Goal: Information Seeking & Learning: Check status

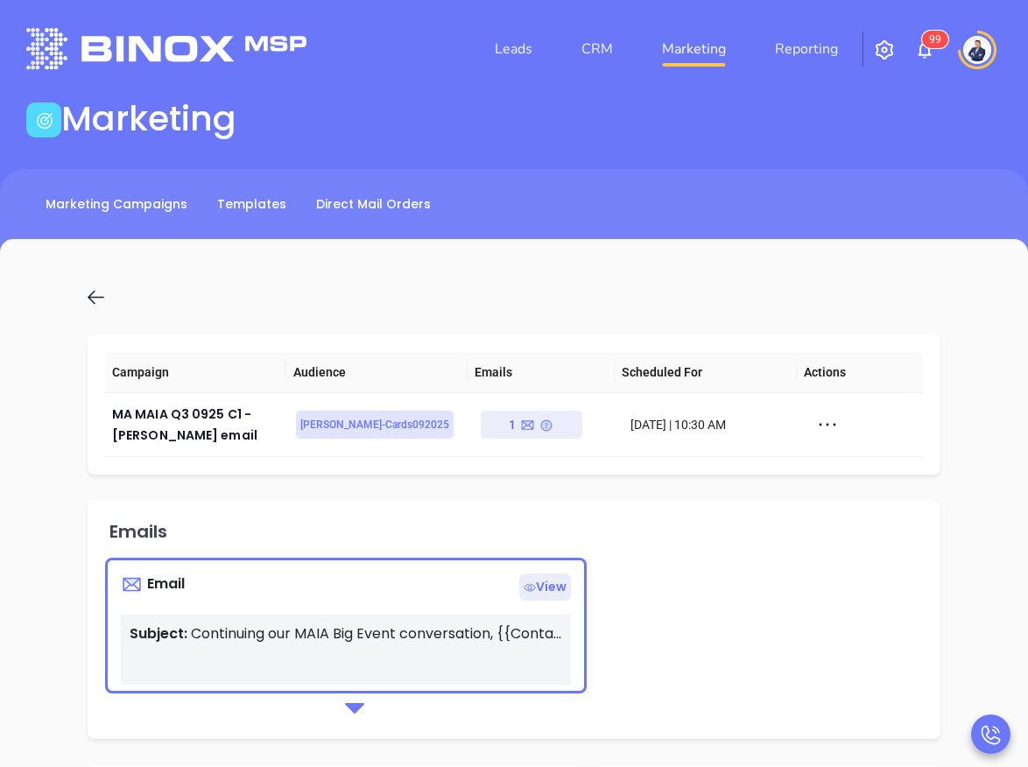
scroll to position [1613, 0]
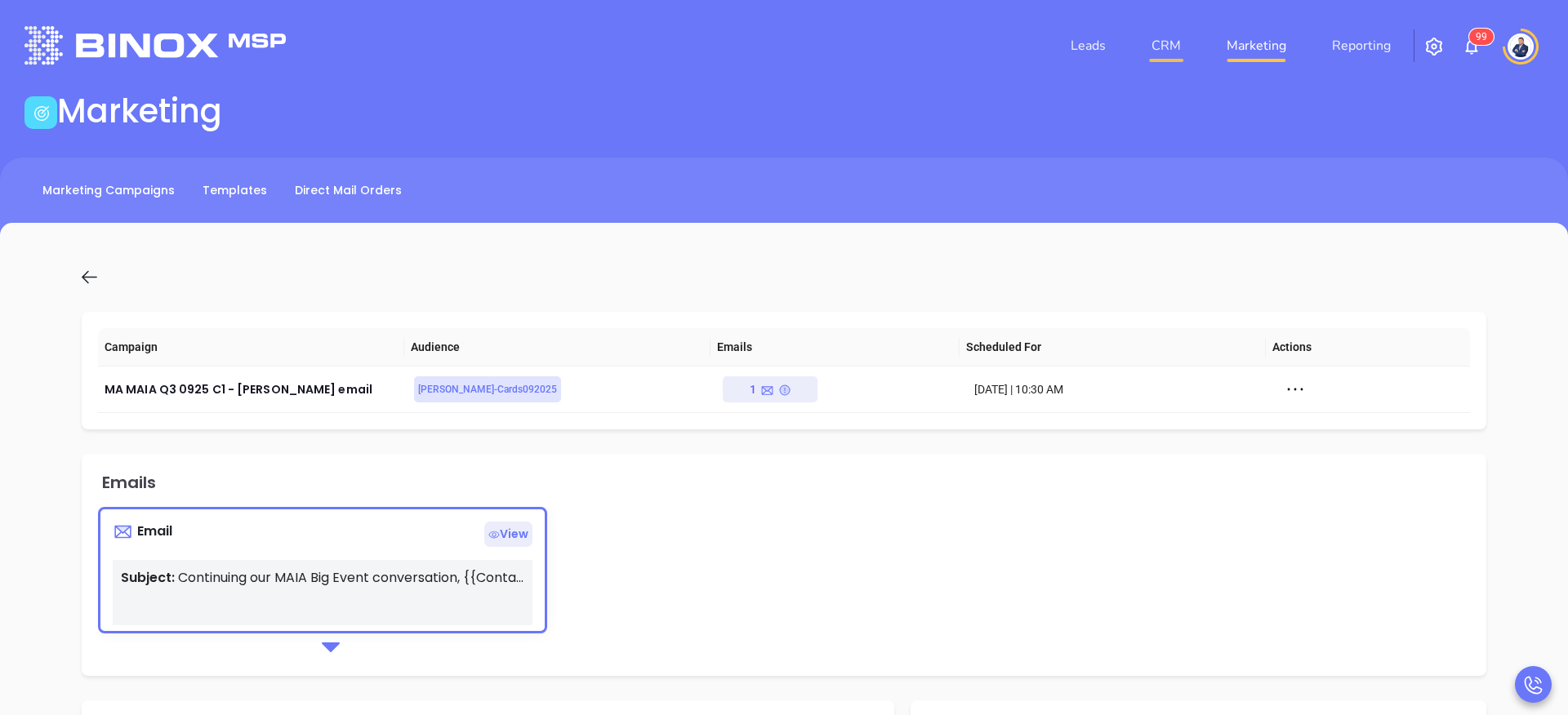
click at [958, 37] on link "CRM" at bounding box center [1166, 46] width 43 height 33
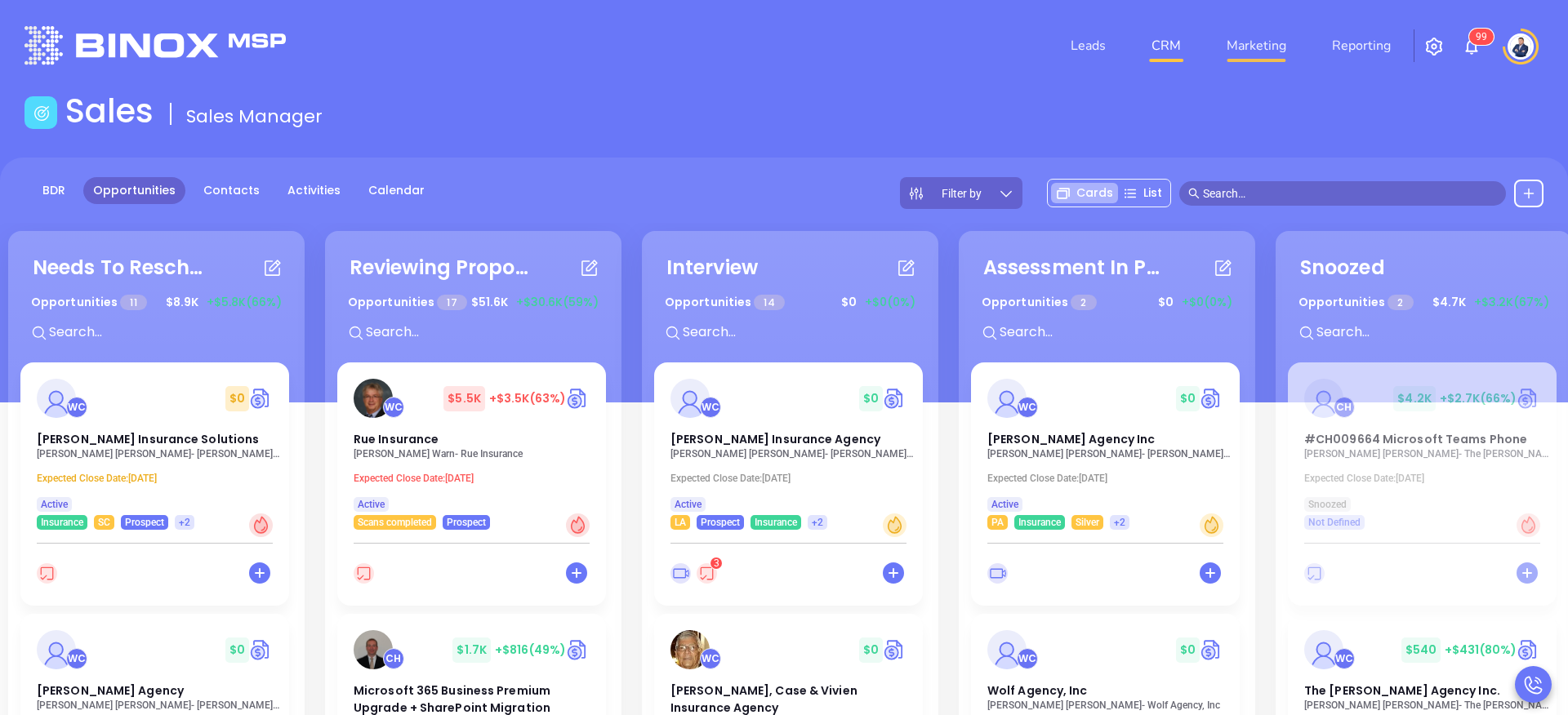
click at [958, 41] on link "Marketing" at bounding box center [1256, 46] width 73 height 33
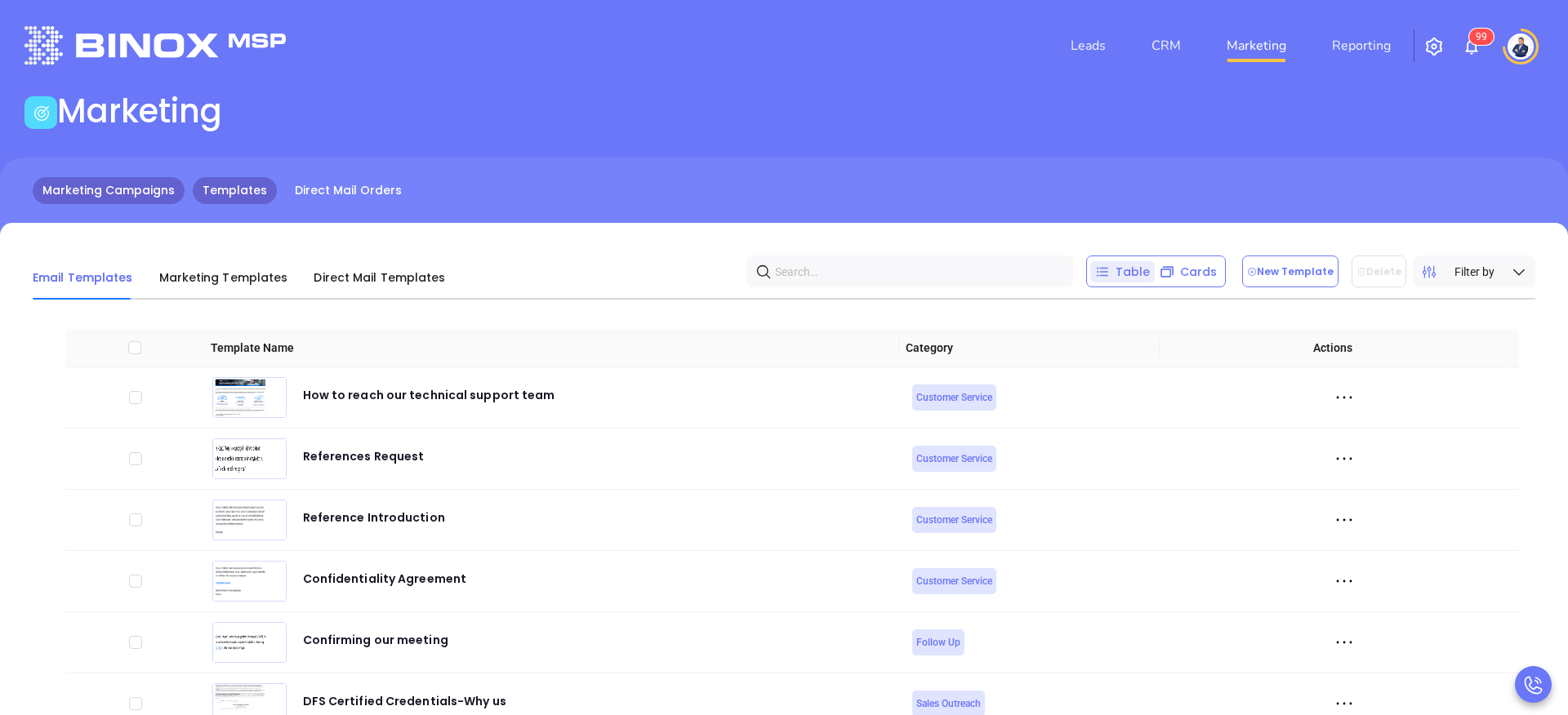
click at [135, 186] on link "Marketing Campaigns" at bounding box center [108, 190] width 152 height 27
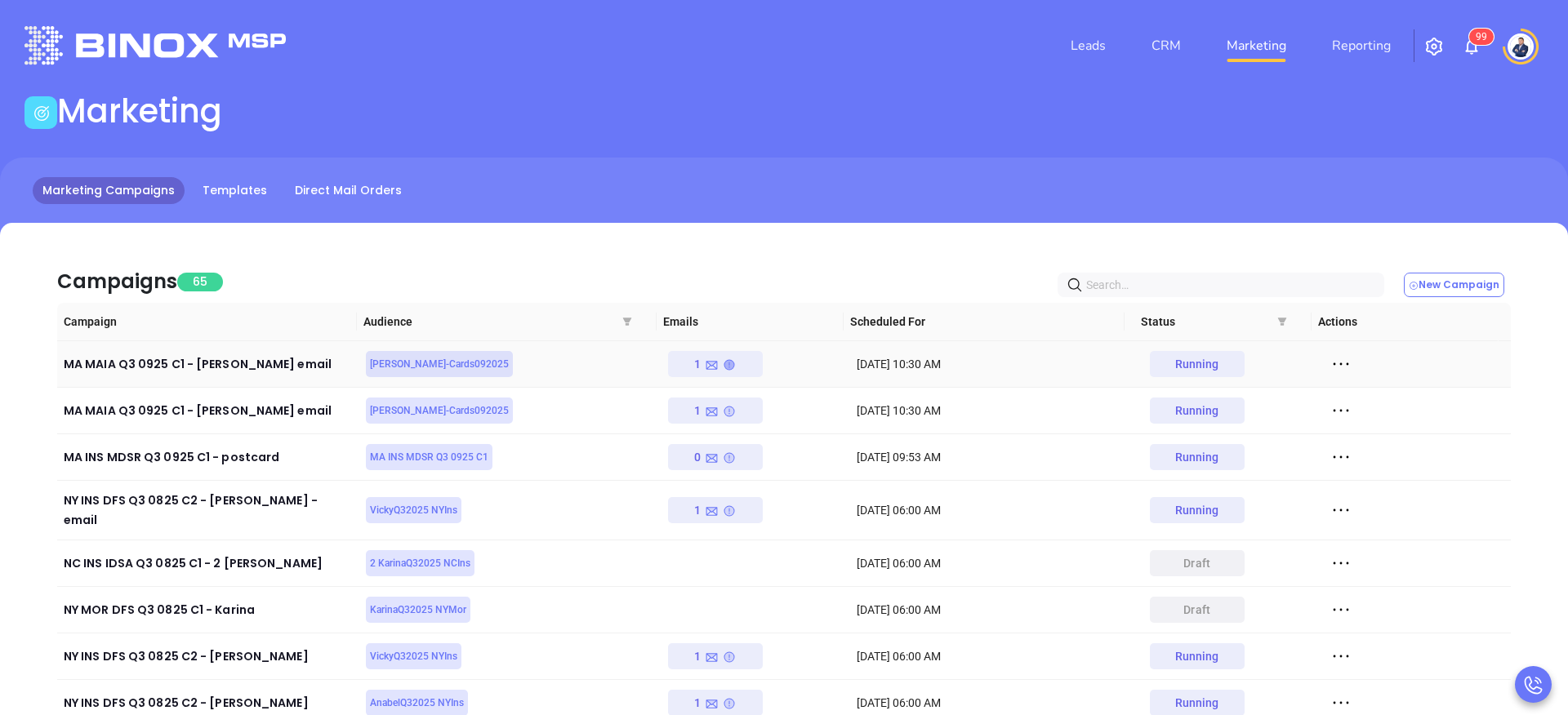
click at [725, 364] on icon at bounding box center [729, 364] width 10 height 10
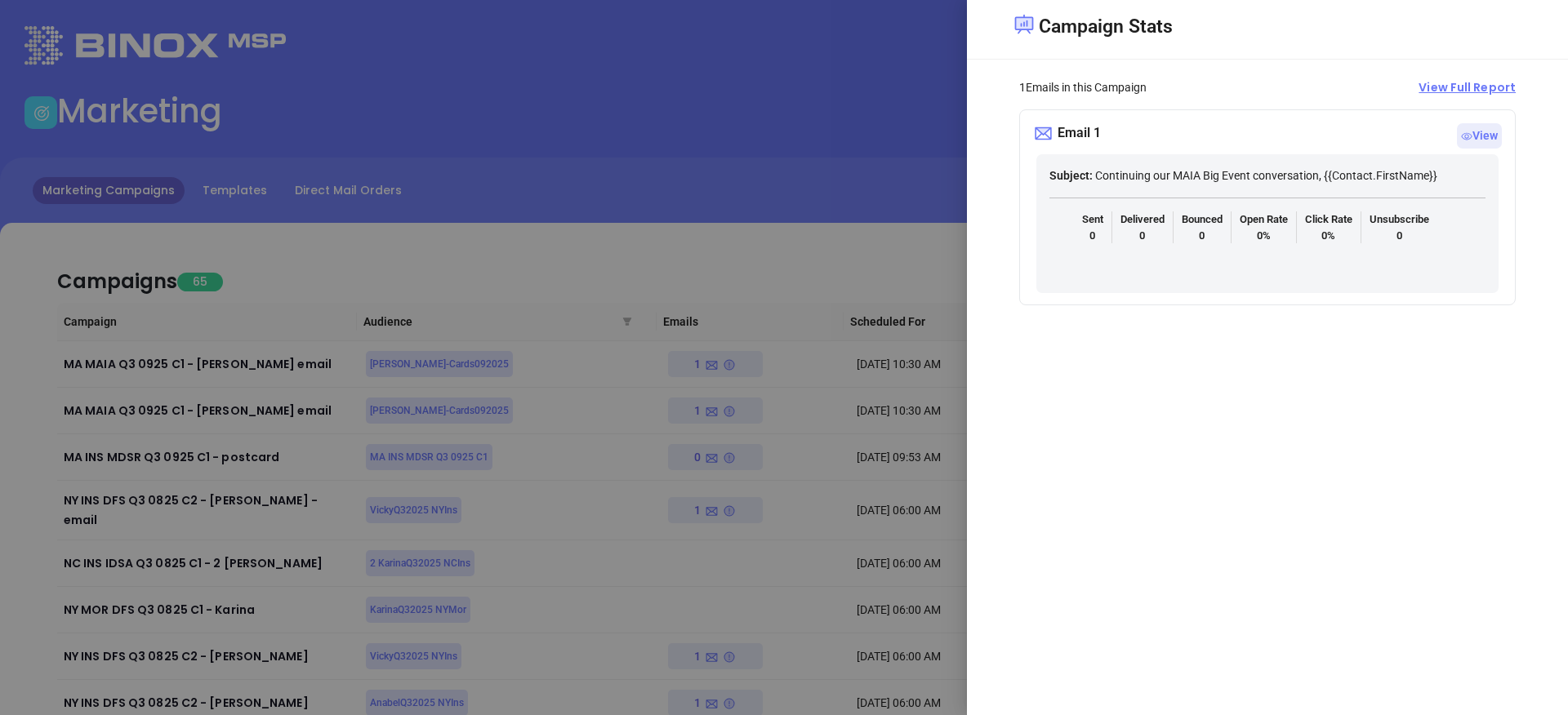
click at [958, 90] on span "View Full Report" at bounding box center [1467, 88] width 97 height 17
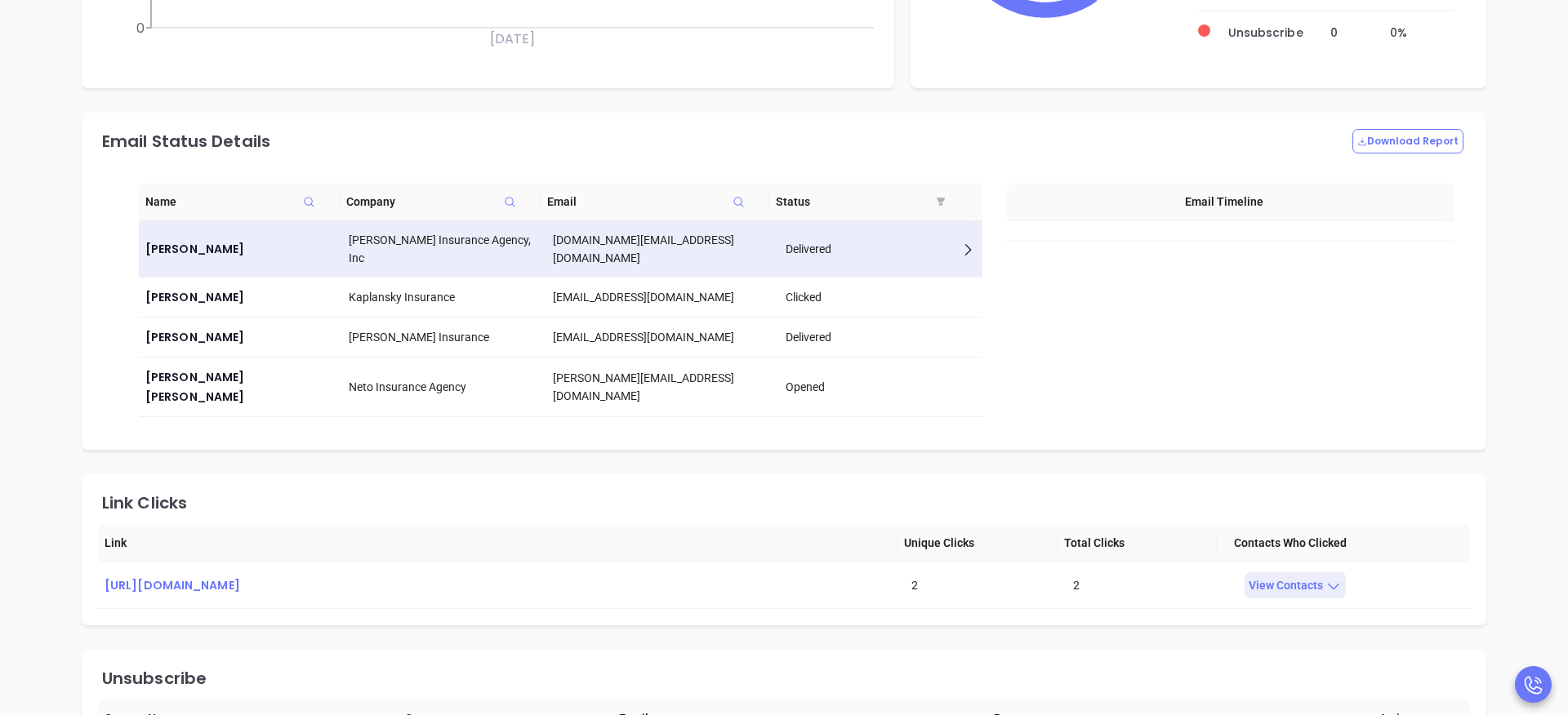
scroll to position [1052, 0]
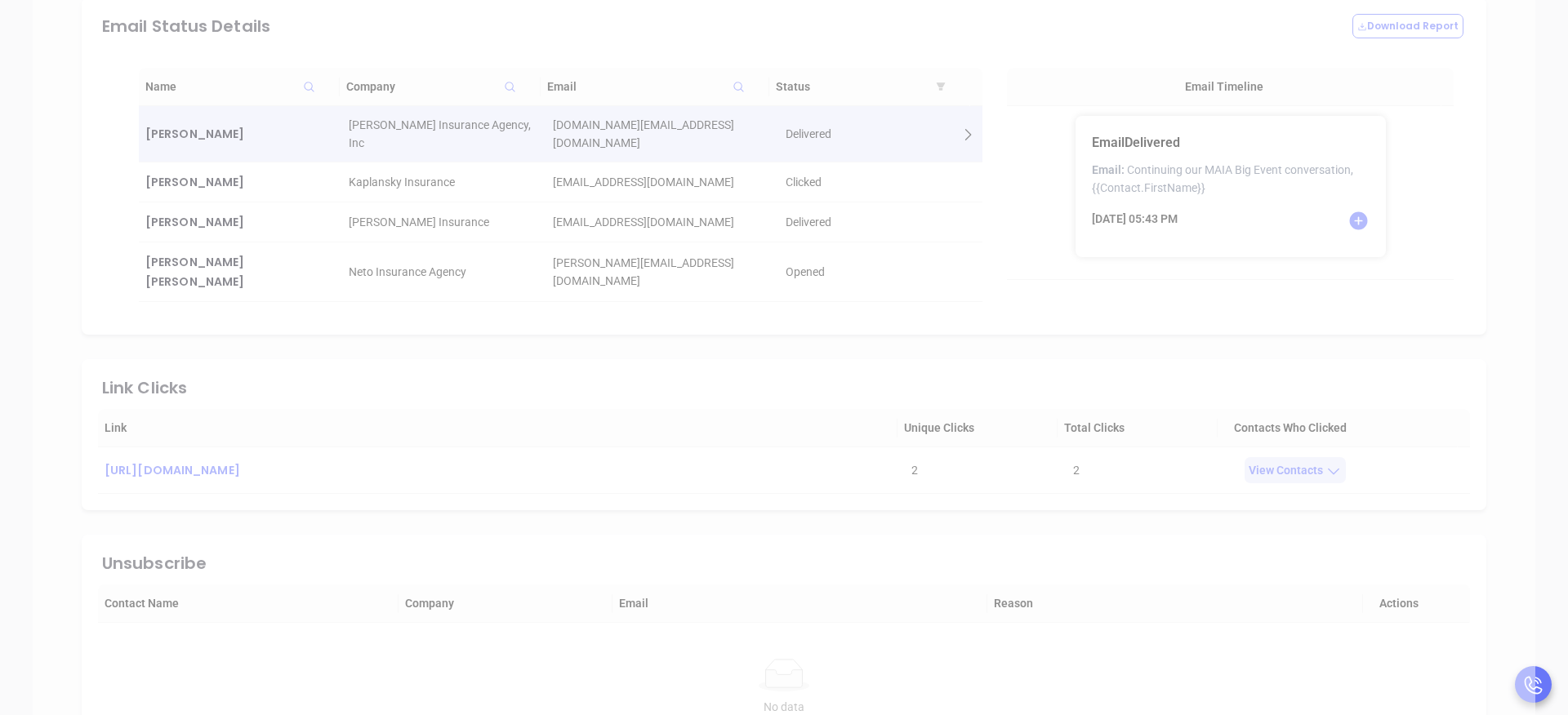
scroll to position [1046, 0]
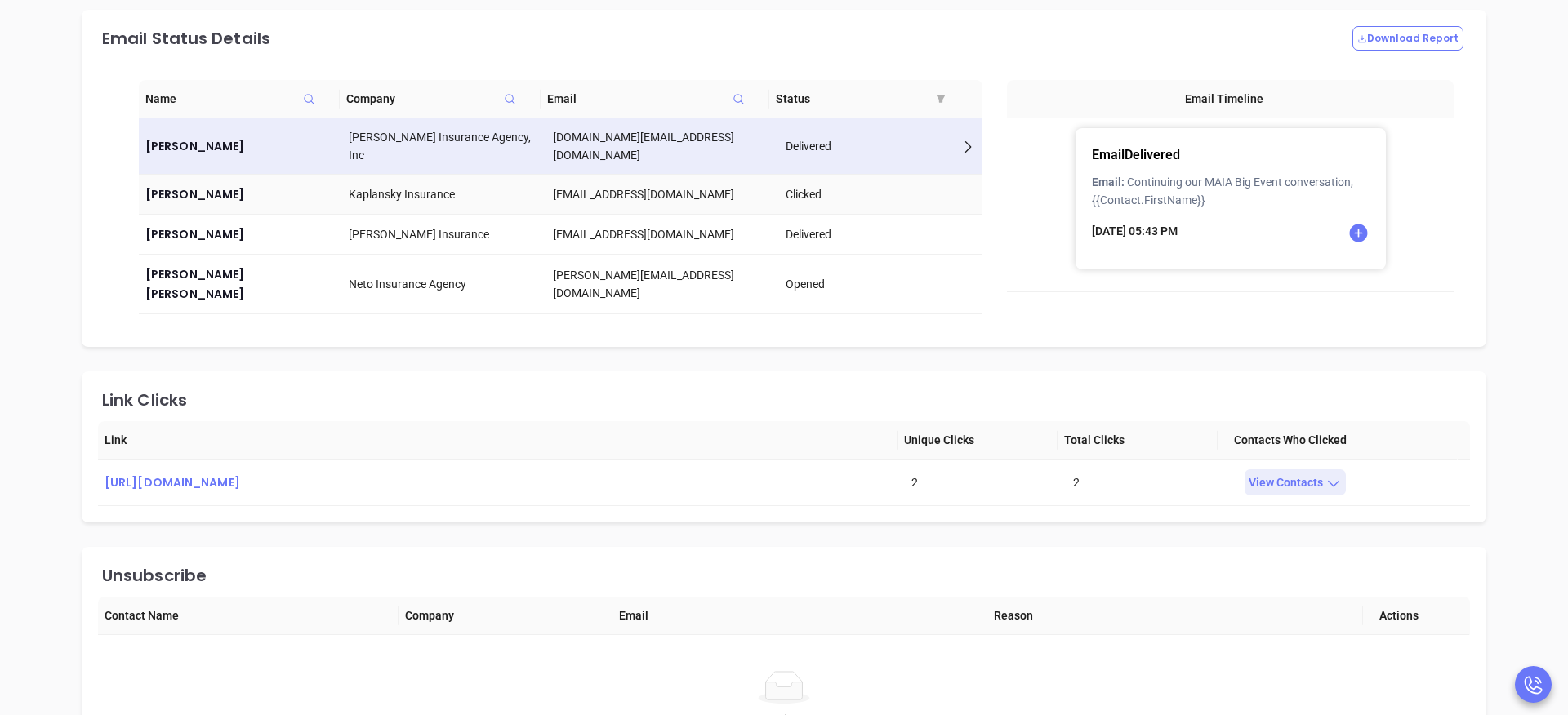
click at [909, 195] on div "Clicked" at bounding box center [881, 194] width 190 height 18
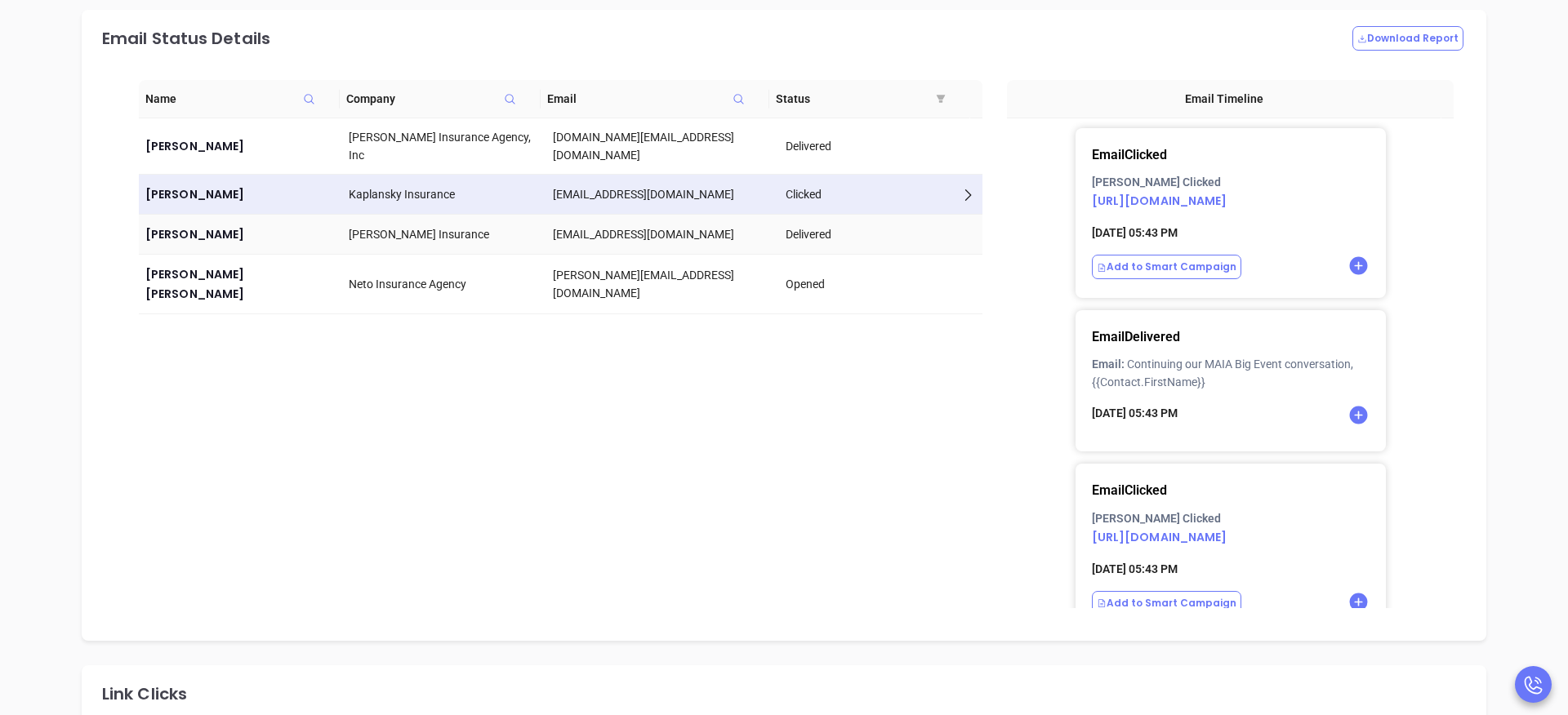
click at [920, 229] on div "Delivered" at bounding box center [881, 234] width 190 height 18
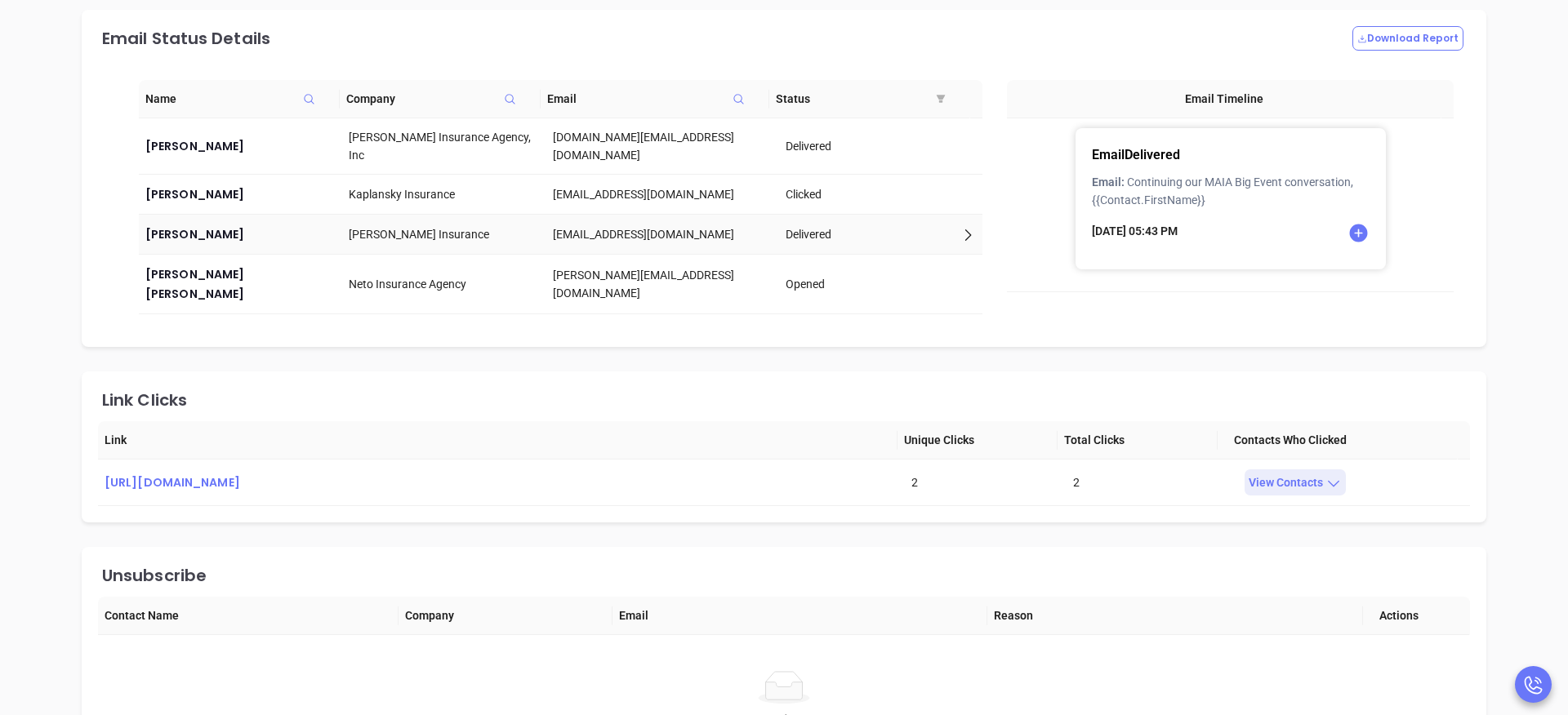
click at [914, 253] on td "Delivered" at bounding box center [881, 234] width 203 height 40
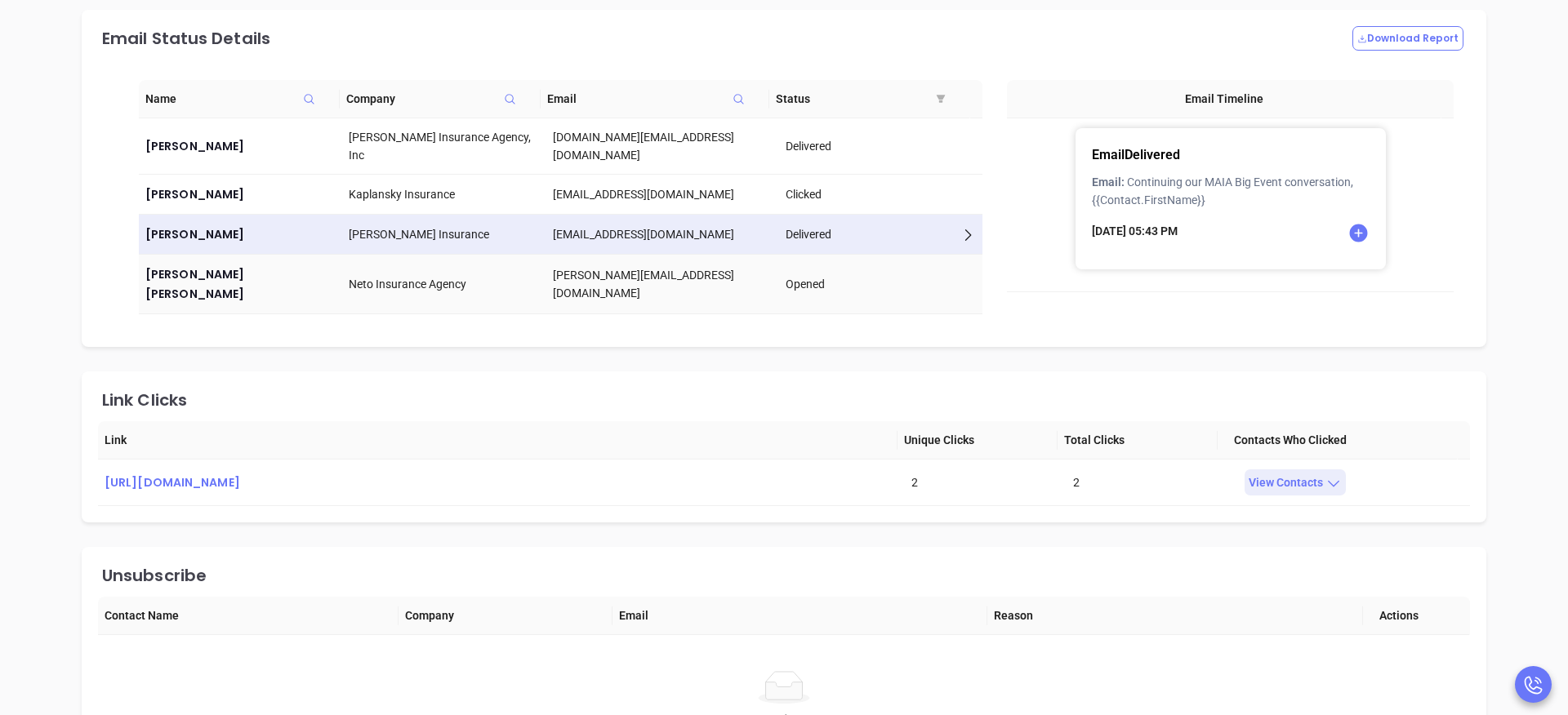
click at [891, 275] on div "Opened" at bounding box center [881, 283] width 190 height 18
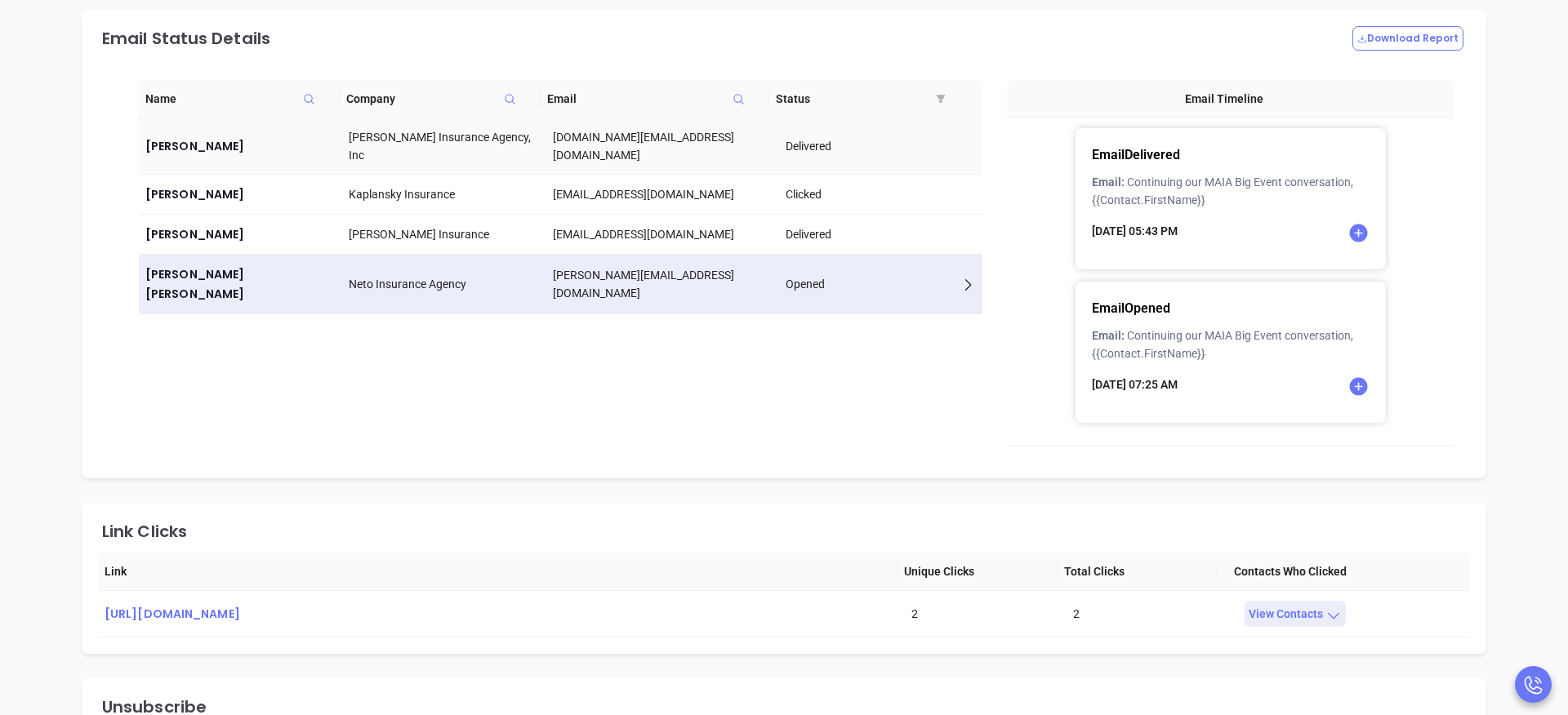
click at [920, 157] on td "Delivered" at bounding box center [881, 146] width 203 height 56
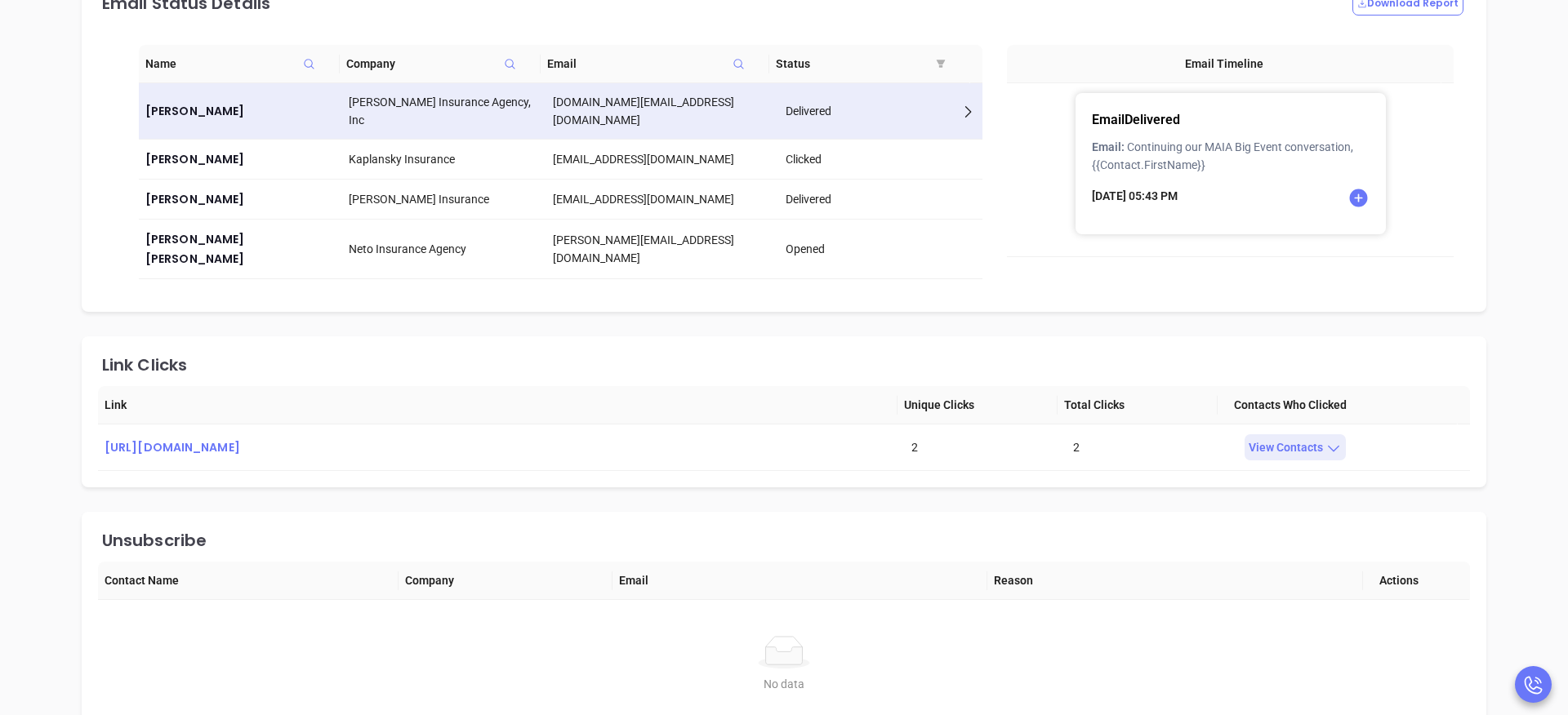
scroll to position [1174, 0]
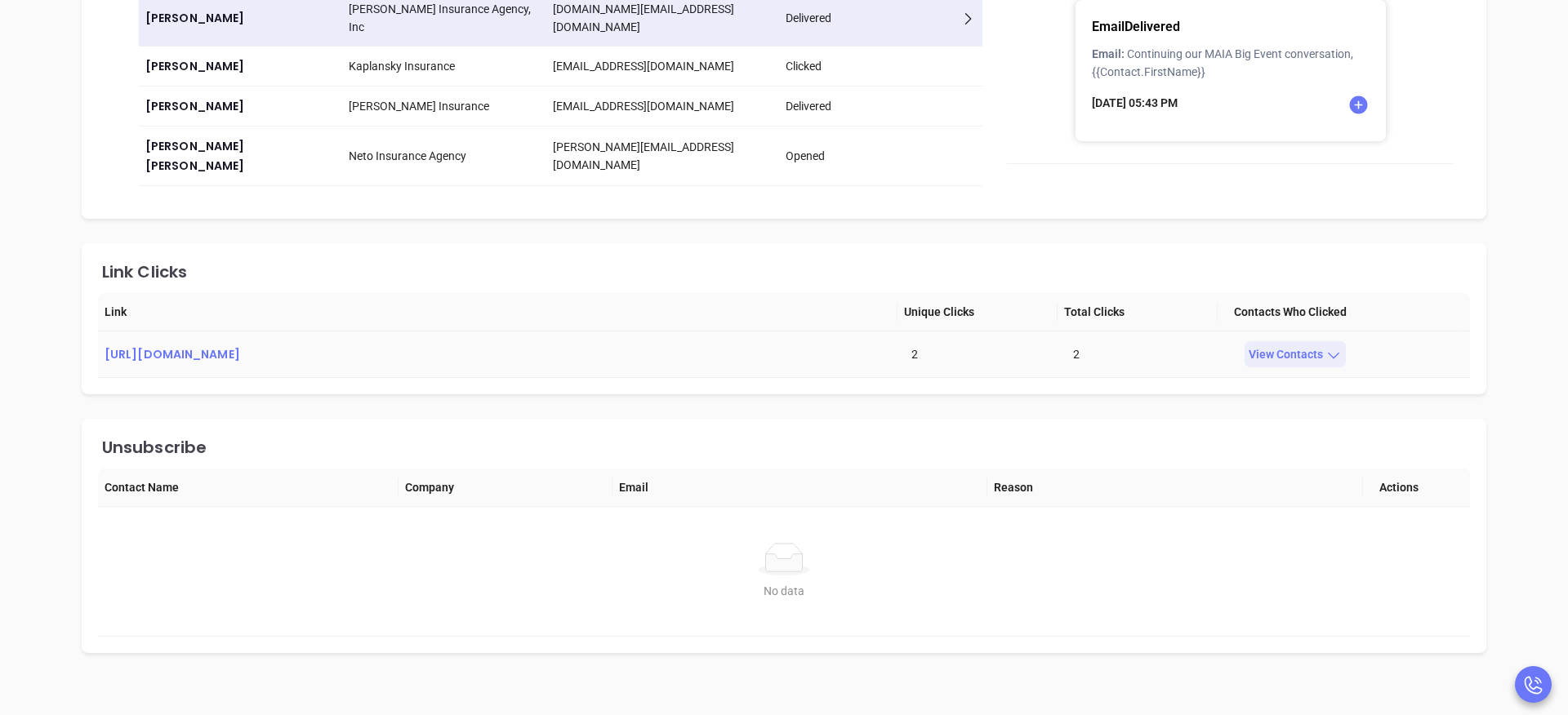
click at [1328, 347] on icon at bounding box center [1334, 355] width 17 height 17
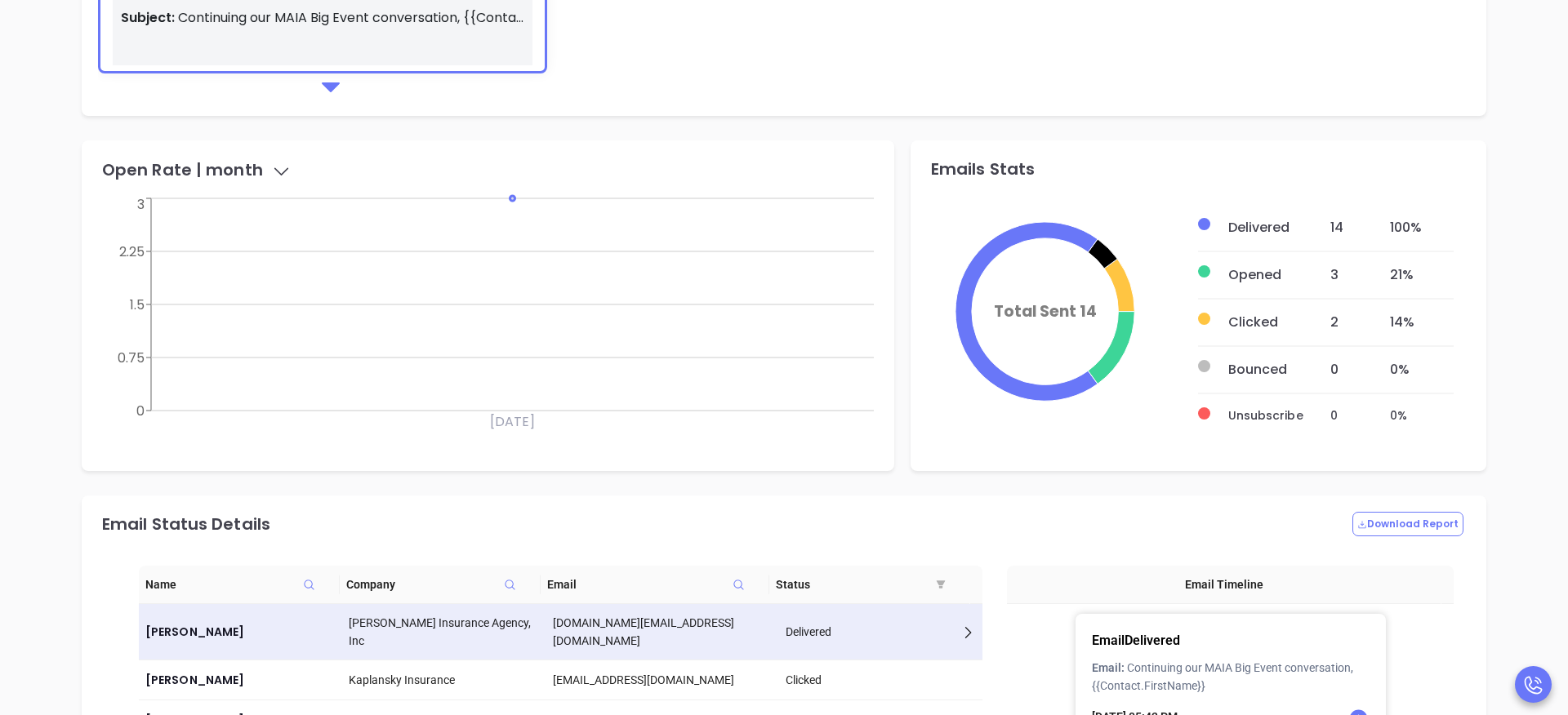
scroll to position [913, 0]
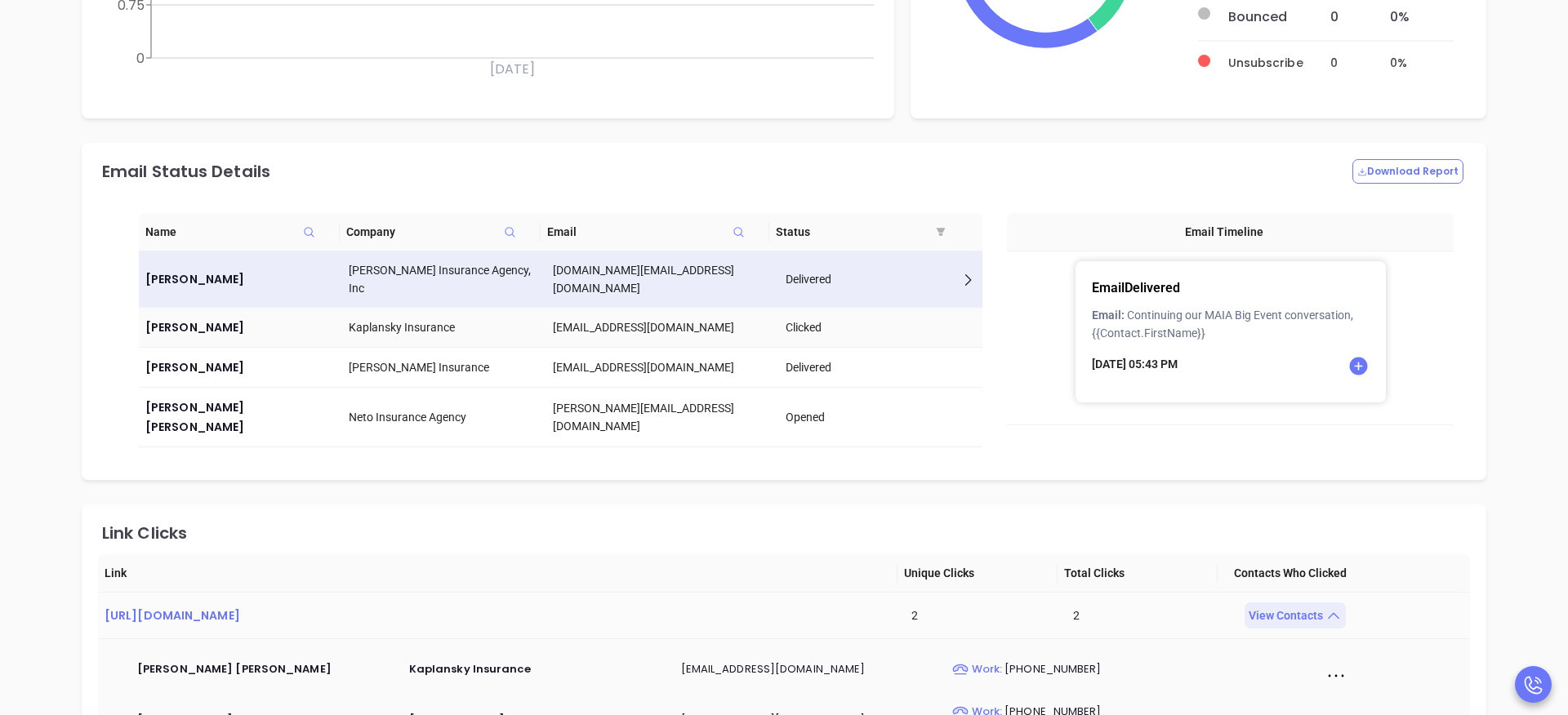
click at [901, 332] on div "Clicked" at bounding box center [881, 326] width 190 height 18
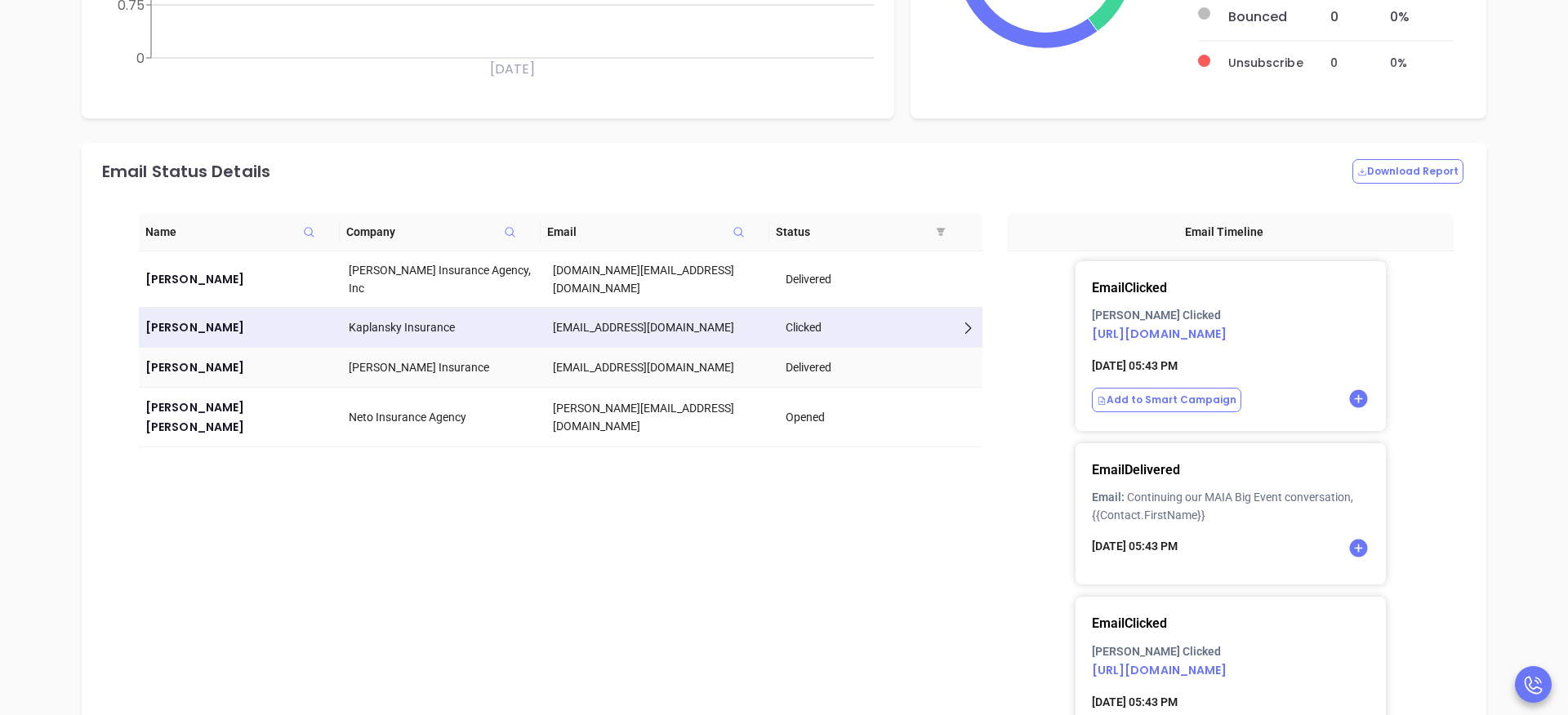
click at [877, 356] on td "Delivered" at bounding box center [881, 367] width 203 height 40
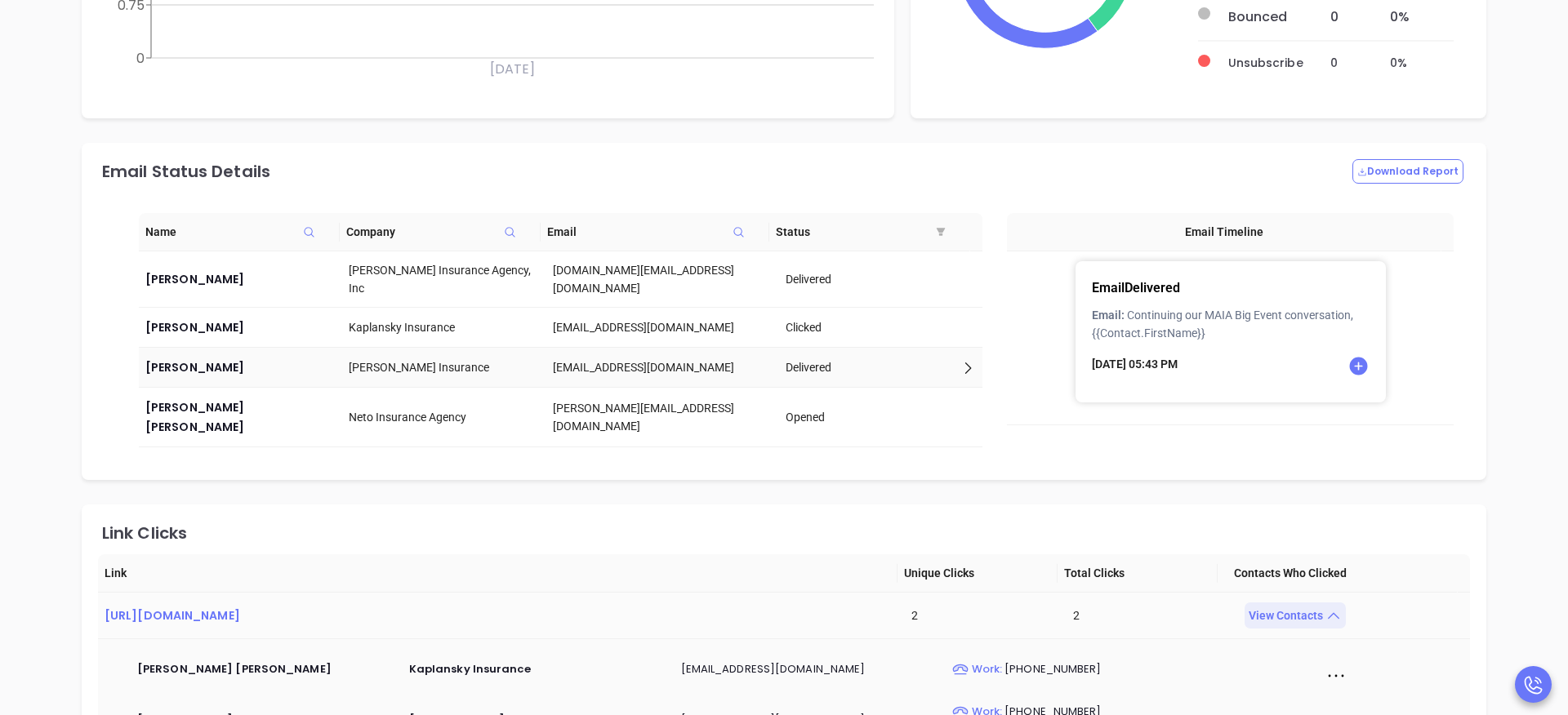
click at [879, 386] on td "Delivered" at bounding box center [881, 367] width 203 height 40
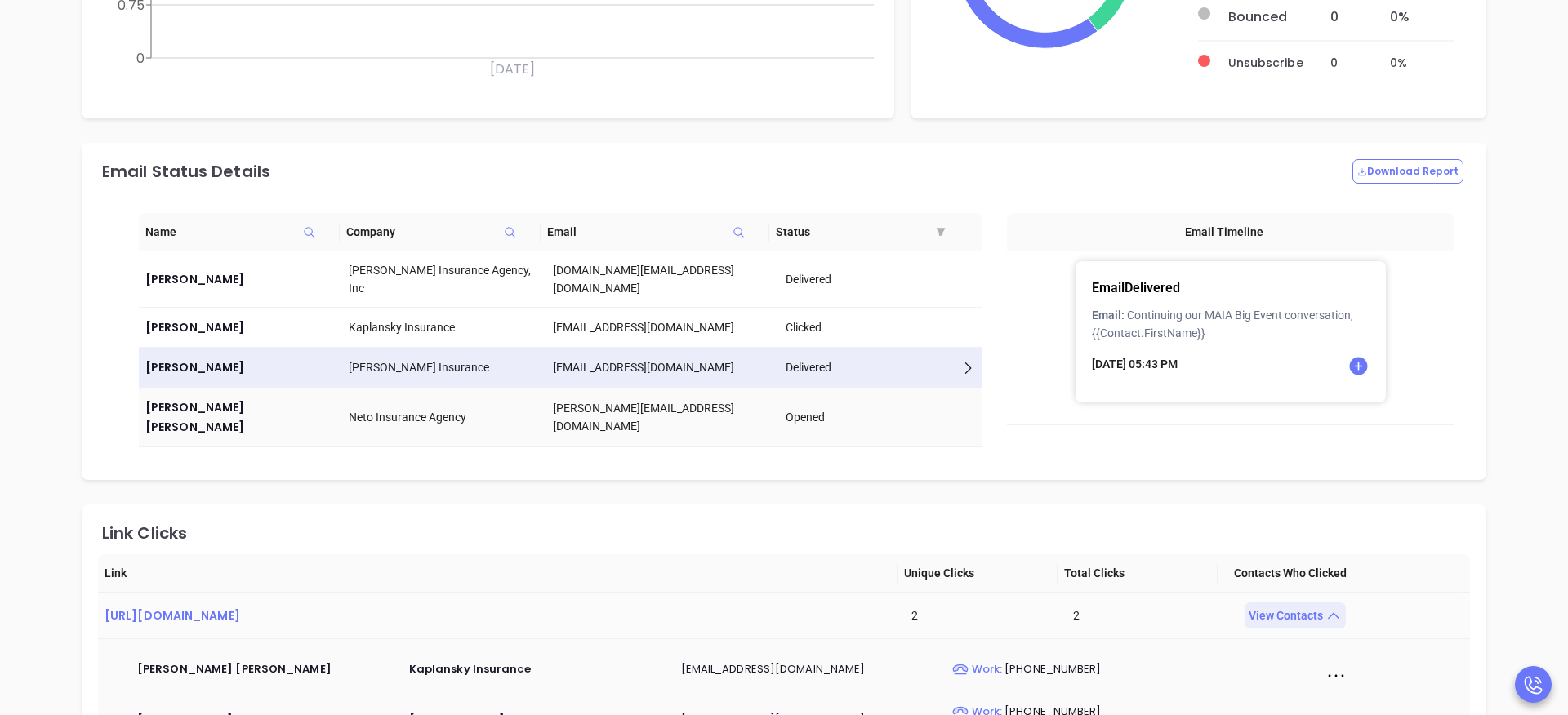
click at [856, 408] on div "Opened" at bounding box center [881, 417] width 190 height 18
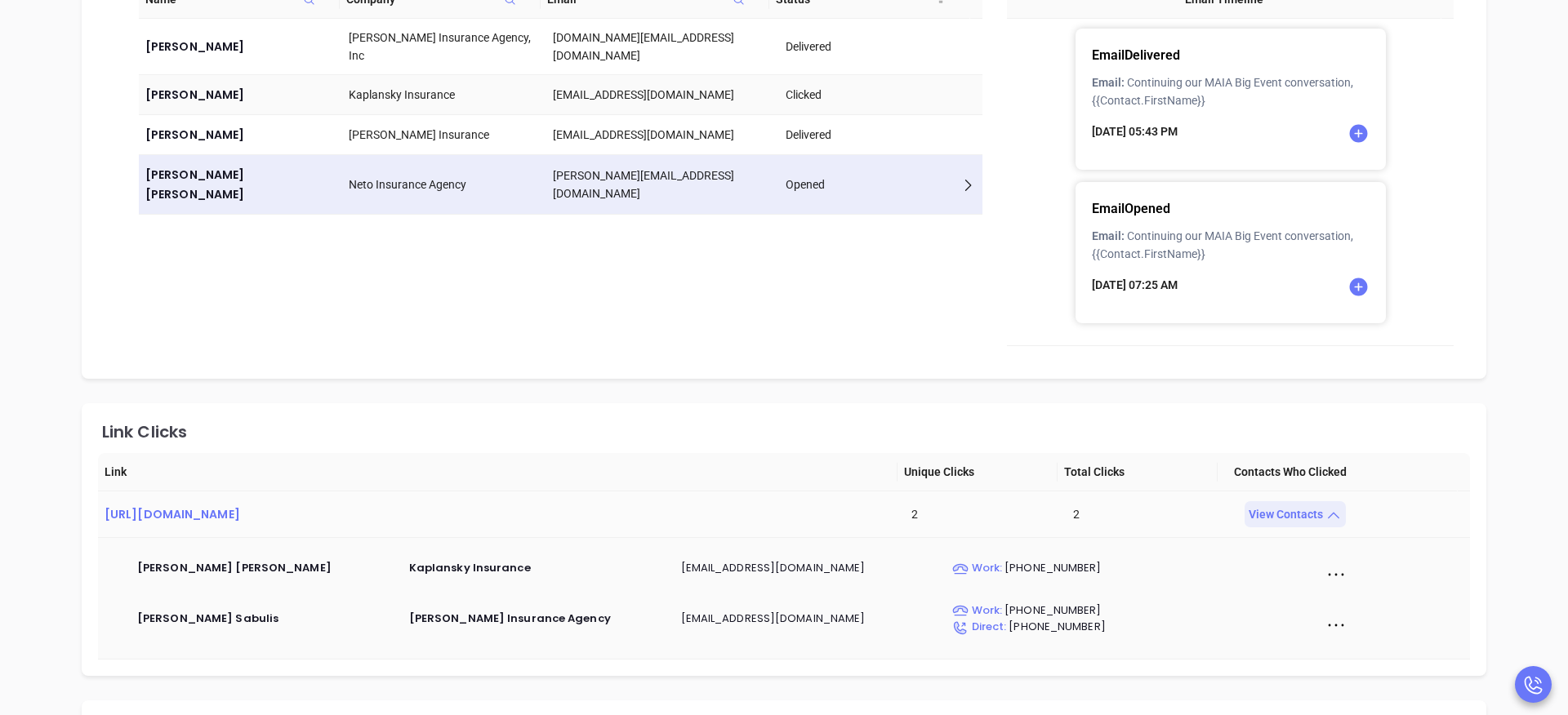
scroll to position [947, 0]
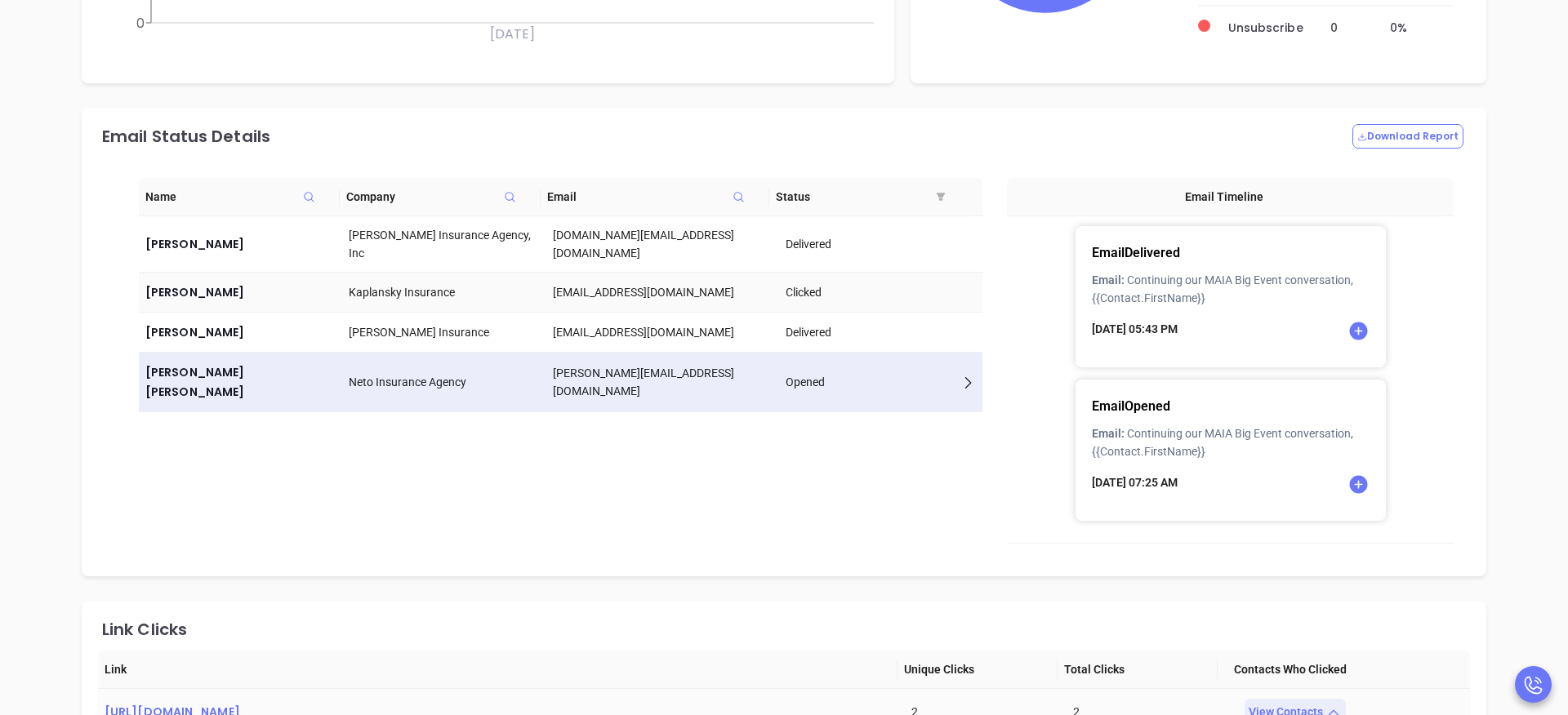
click at [842, 310] on td "Clicked" at bounding box center [881, 292] width 203 height 40
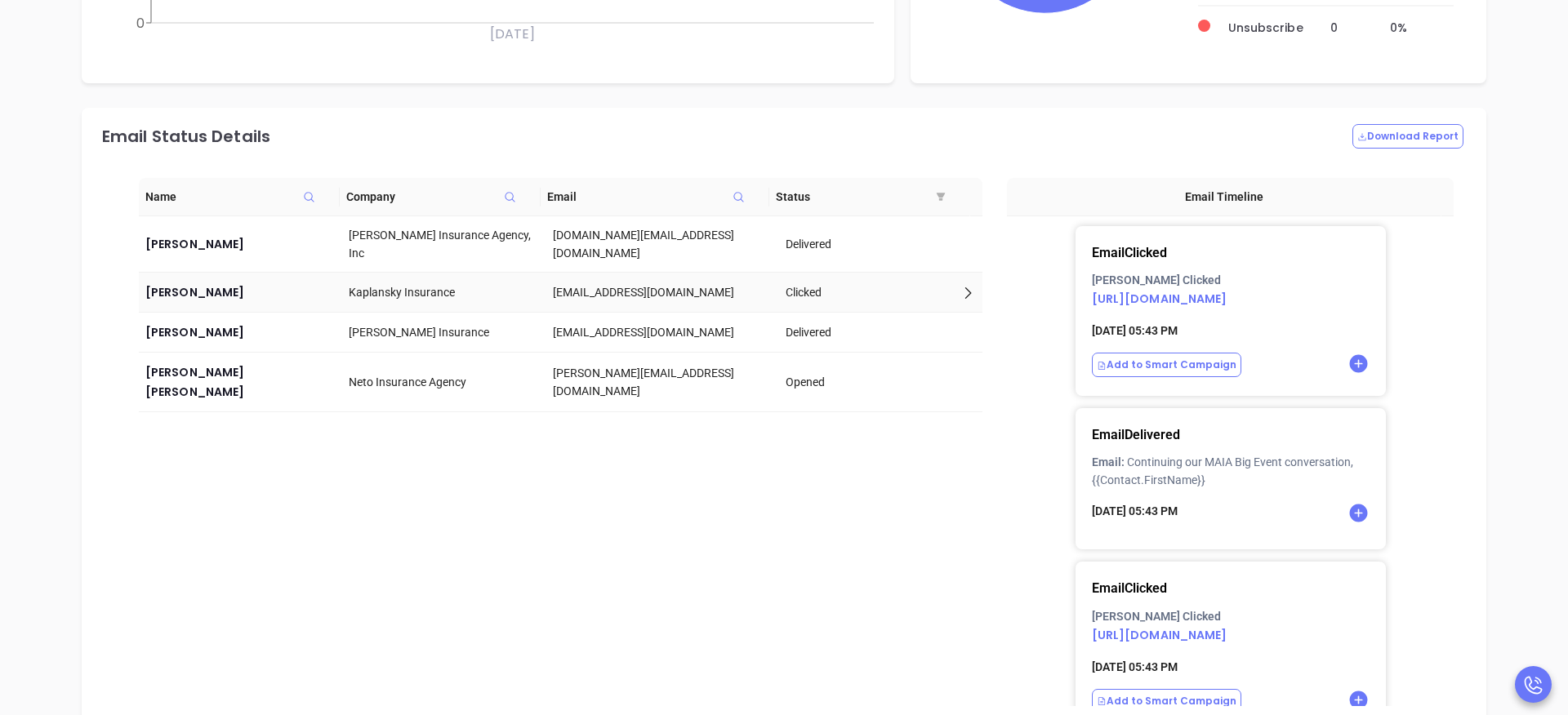
click at [873, 279] on td "Clicked" at bounding box center [881, 292] width 203 height 40
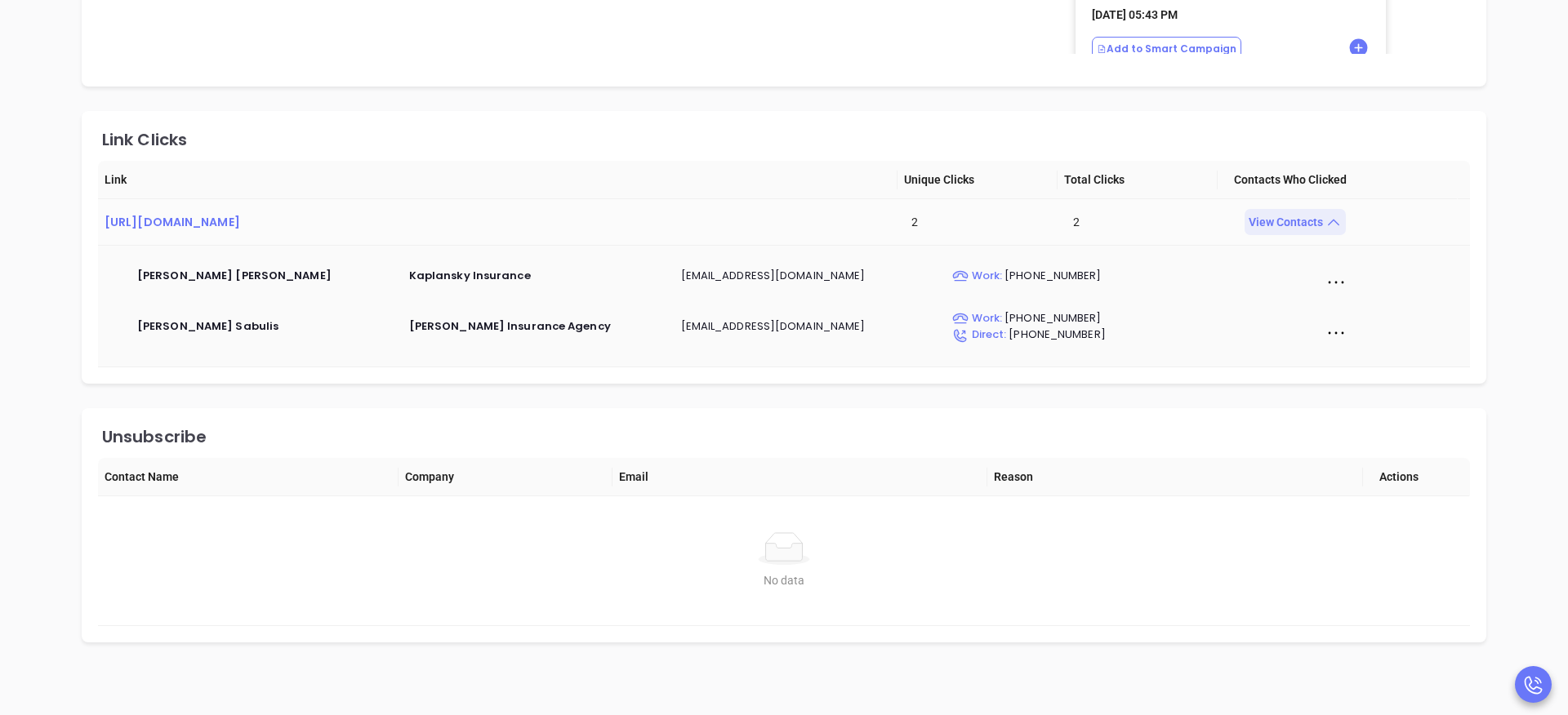
scroll to position [1609, 0]
